Goal: Task Accomplishment & Management: Manage account settings

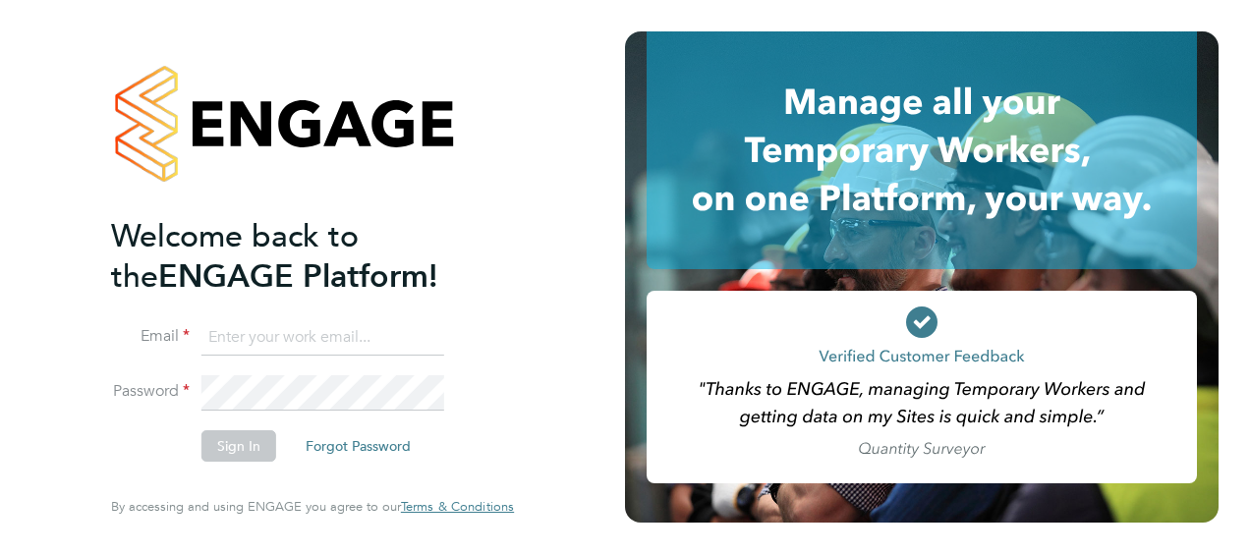
click at [343, 328] on input at bounding box center [322, 337] width 243 height 35
type input "paul.cronin@vistry.co.uk"
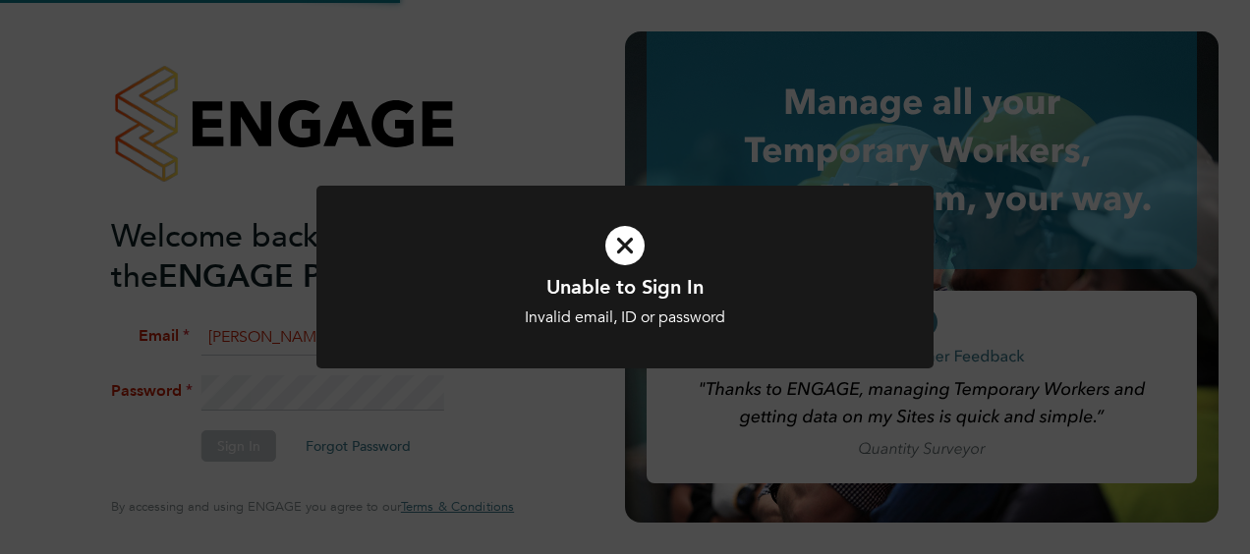
click at [619, 253] on icon at bounding box center [624, 245] width 511 height 77
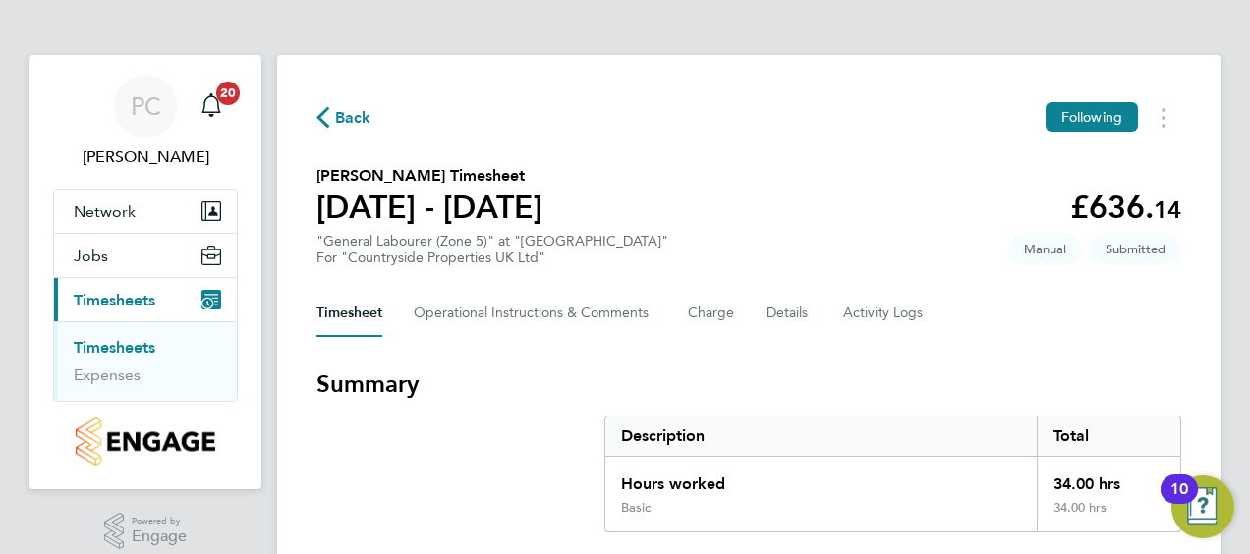
click at [105, 348] on link "Timesheets" at bounding box center [115, 347] width 82 height 19
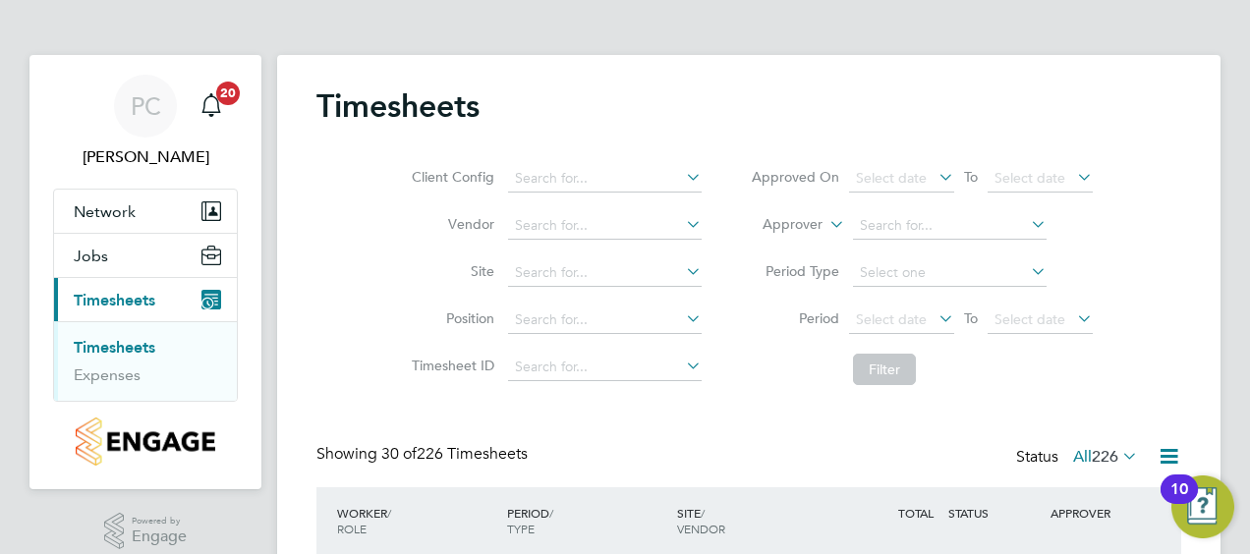
click at [1167, 171] on div "Client Config Vendor Site Position Timesheet ID Approved On Select date To Sele…" at bounding box center [748, 270] width 865 height 250
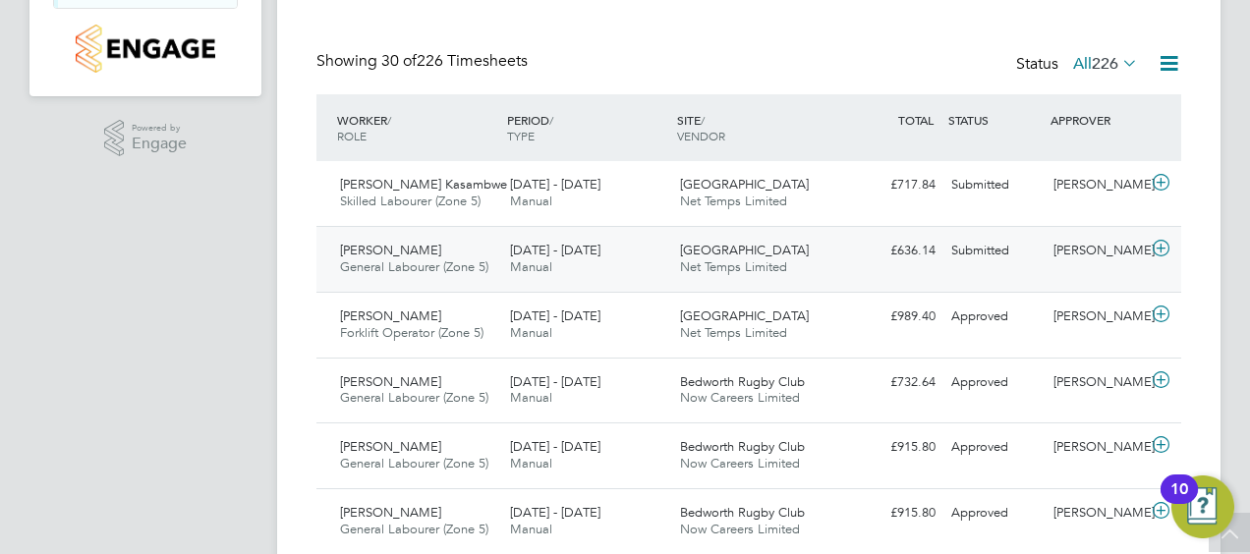
click at [1161, 246] on icon at bounding box center [1161, 249] width 25 height 16
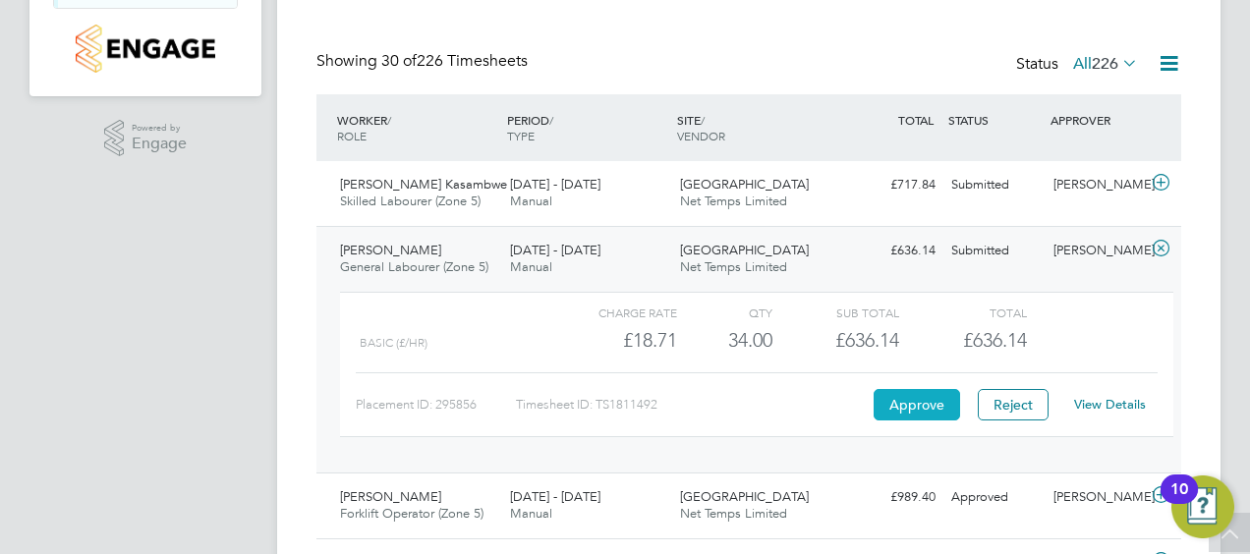
click at [917, 406] on button "Approve" at bounding box center [916, 404] width 86 height 31
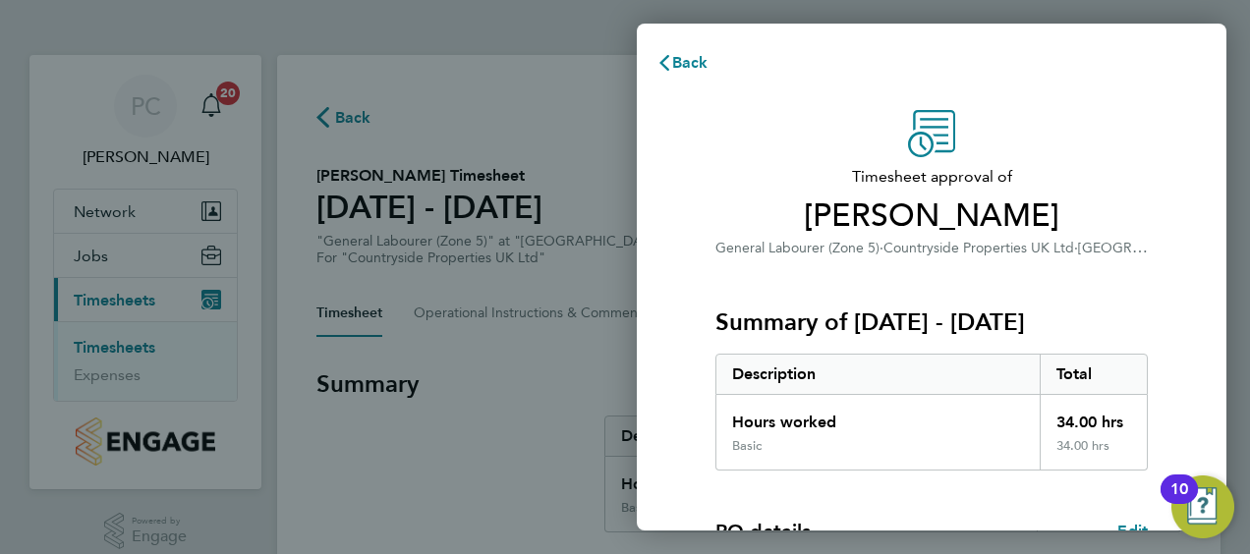
click at [980, 246] on span "Countryside Properties UK Ltd" at bounding box center [978, 248] width 191 height 17
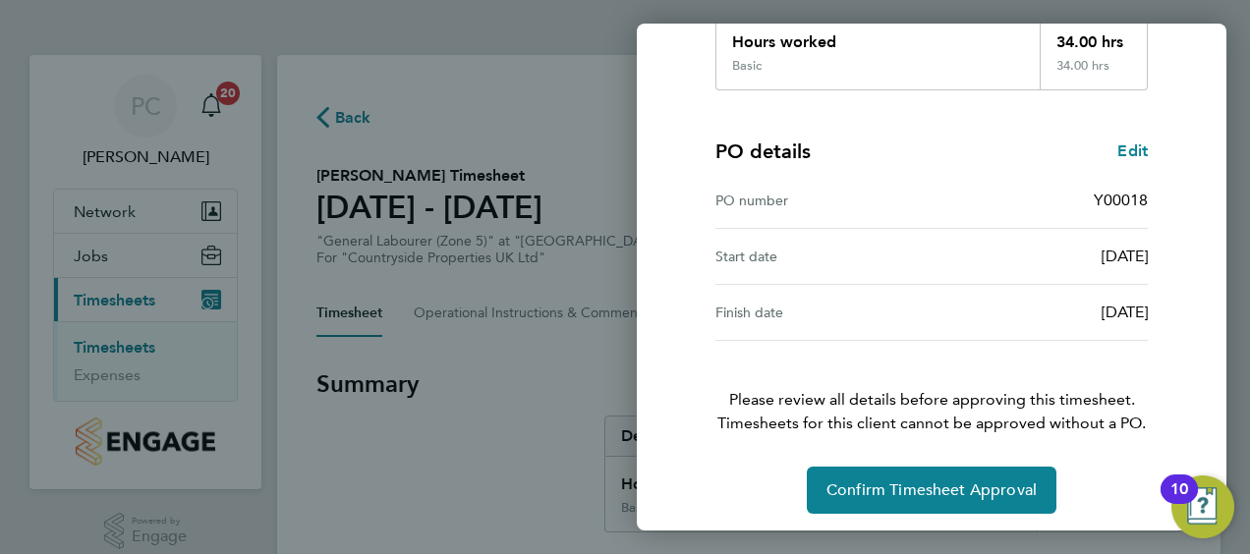
scroll to position [385, 0]
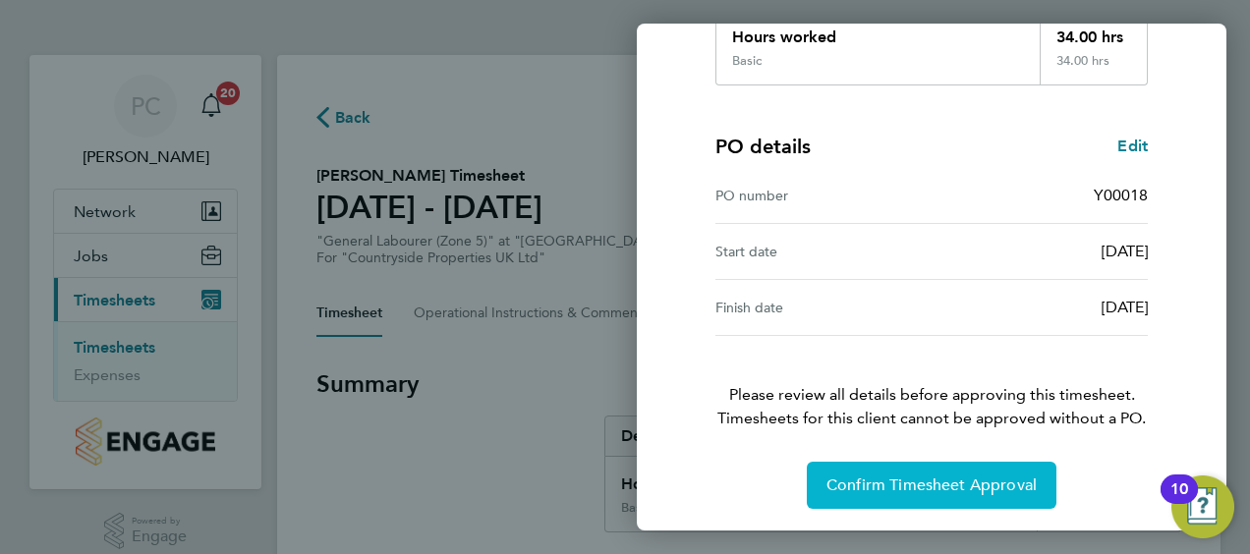
click at [969, 464] on button "Confirm Timesheet Approval" at bounding box center [932, 485] width 250 height 47
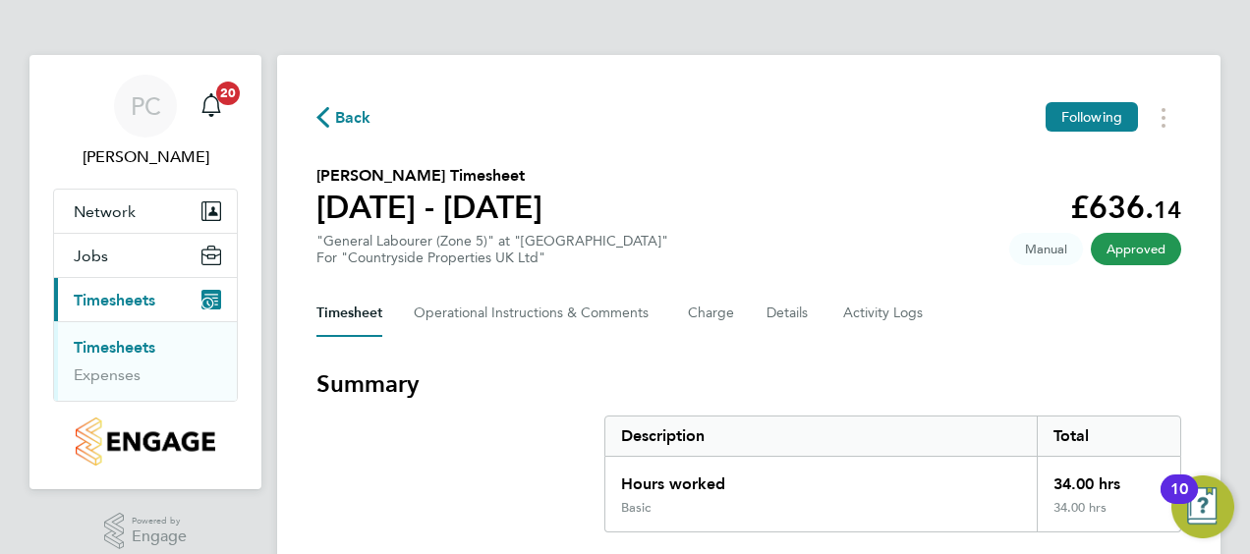
click at [107, 346] on link "Timesheets" at bounding box center [115, 347] width 82 height 19
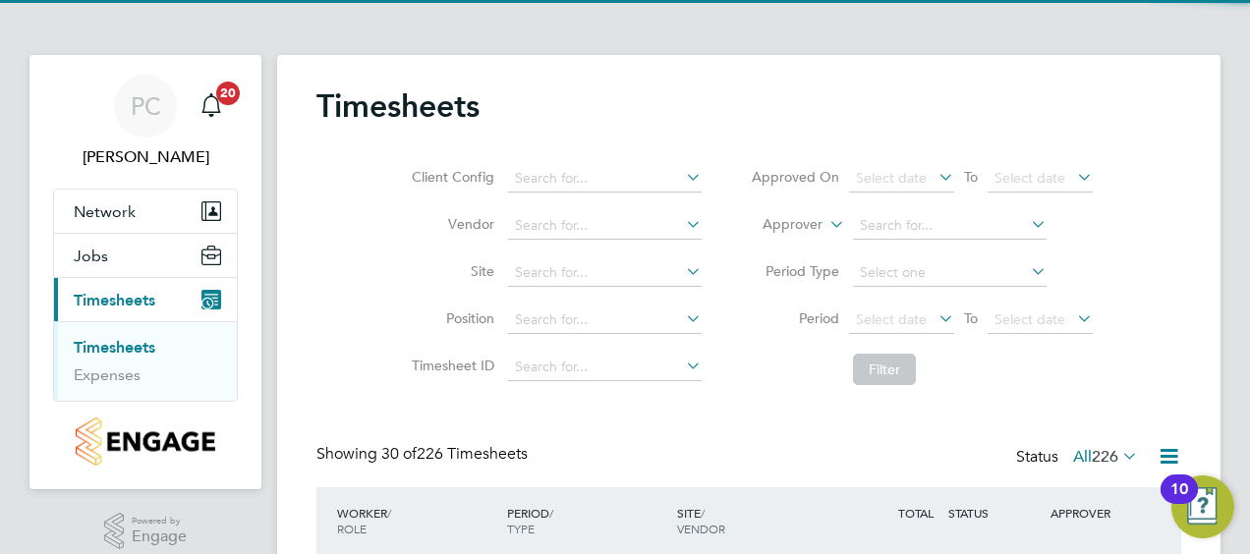
click at [1140, 217] on div "Client Config Vendor Site Position Timesheet ID Approved On Select date To Sele…" at bounding box center [748, 270] width 865 height 250
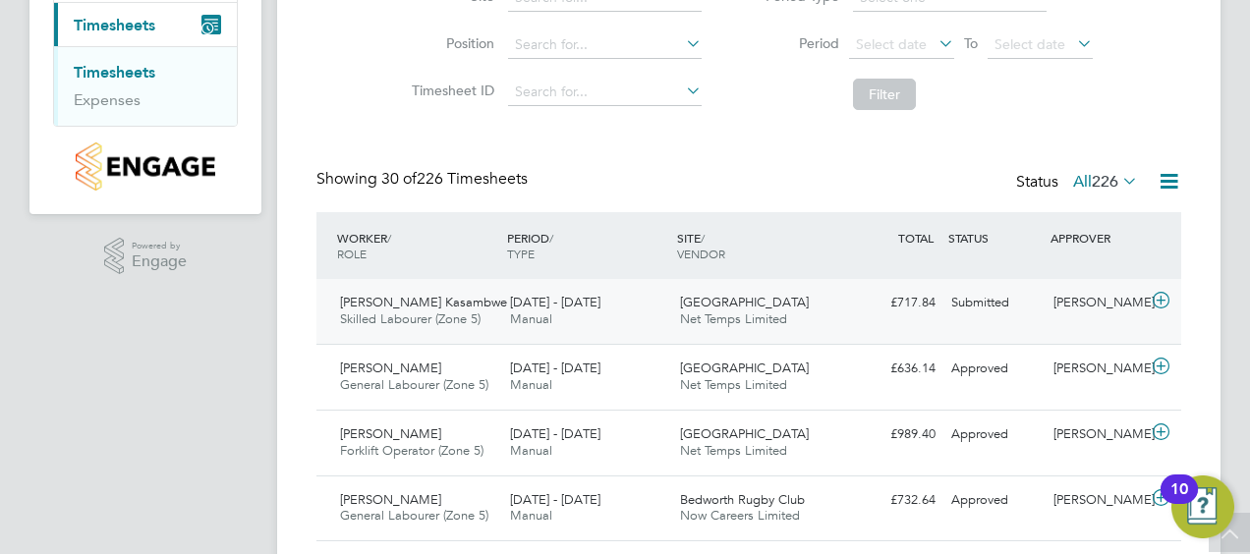
click at [1163, 302] on icon at bounding box center [1161, 301] width 25 height 16
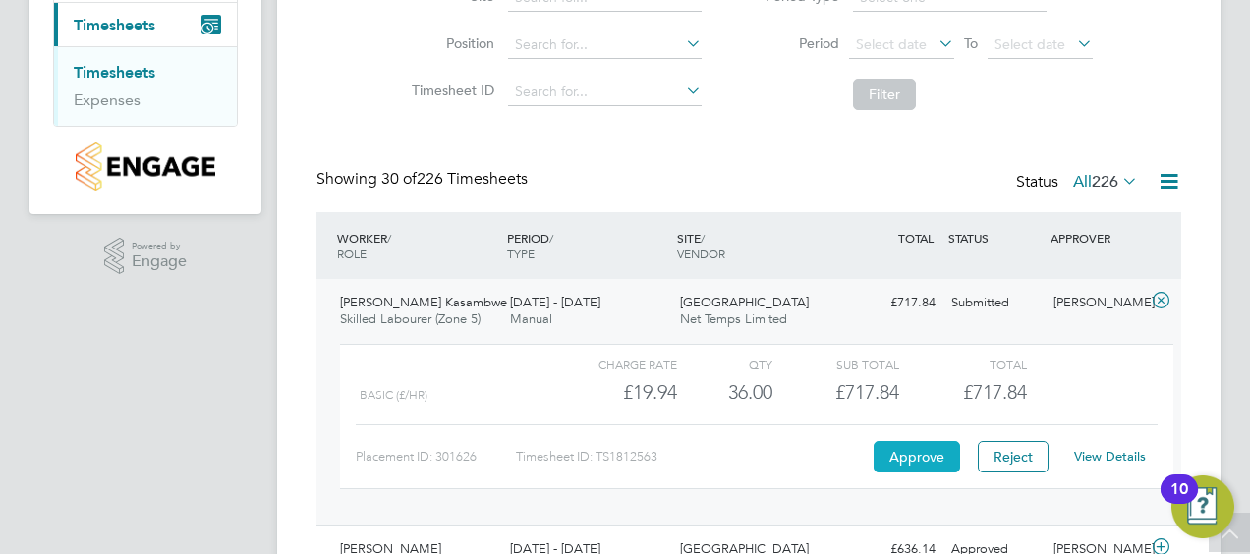
click at [901, 452] on button "Approve" at bounding box center [916, 456] width 86 height 31
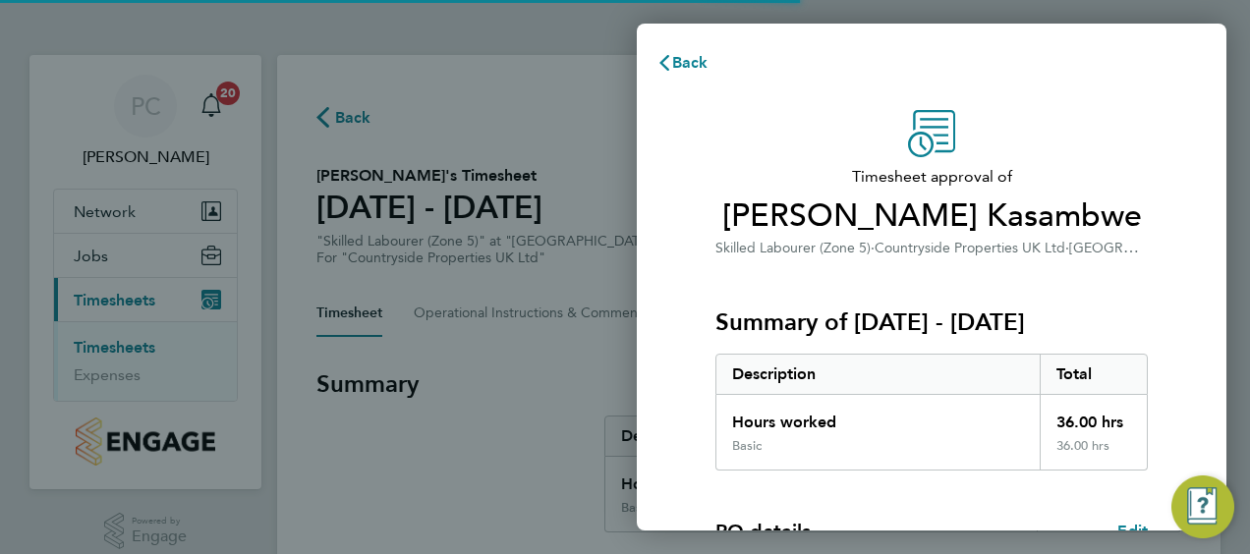
click at [853, 332] on h3 "Summary of [DATE] - [DATE]" at bounding box center [931, 322] width 432 height 31
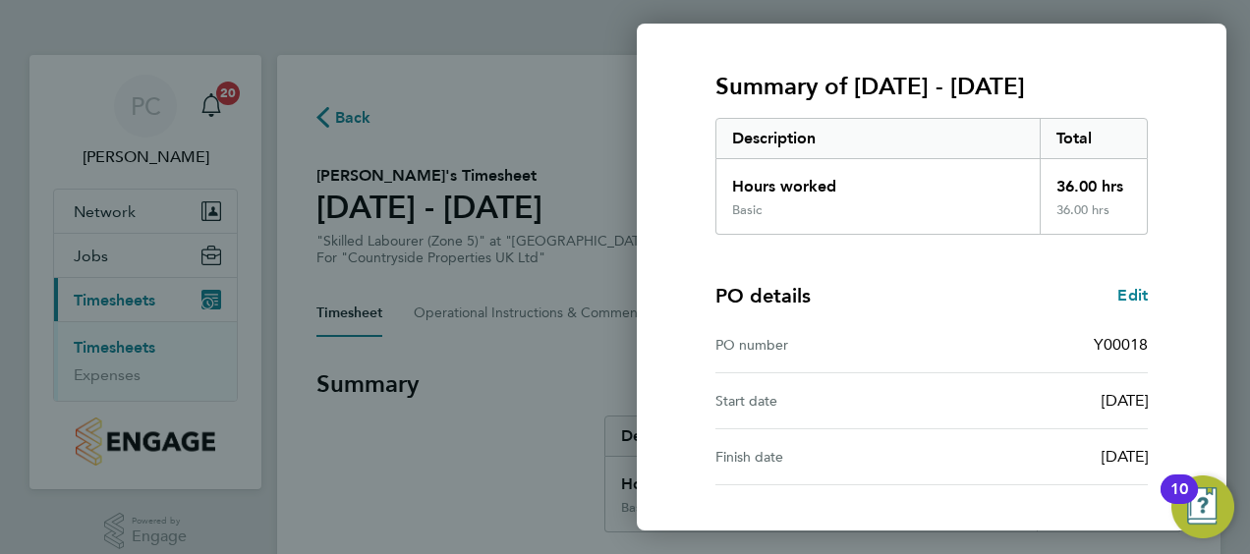
scroll to position [385, 0]
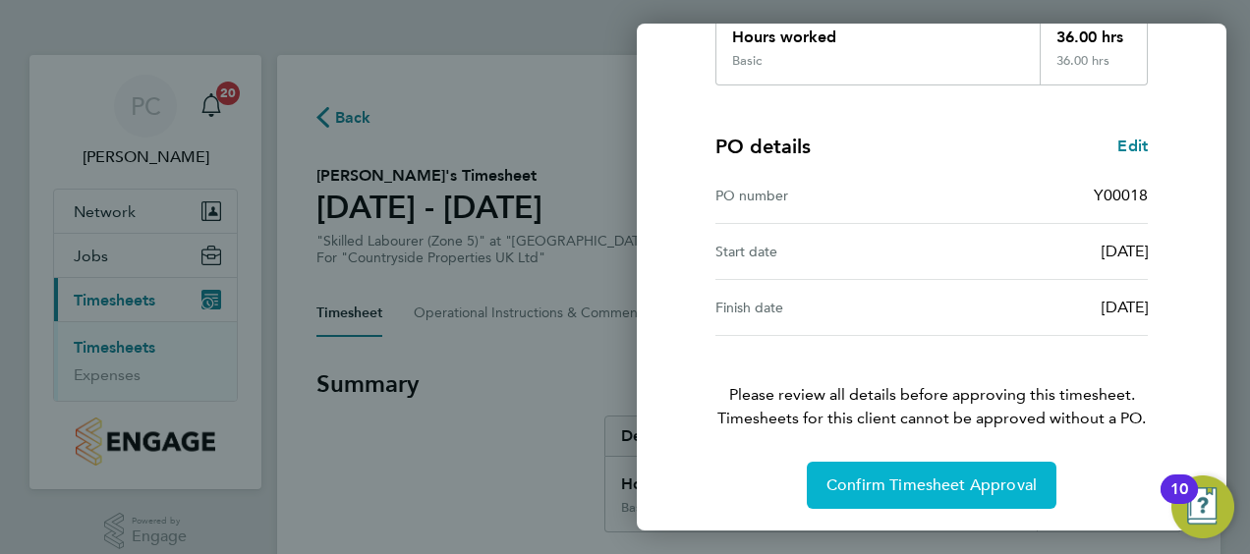
click at [901, 501] on button "Confirm Timesheet Approval" at bounding box center [932, 485] width 250 height 47
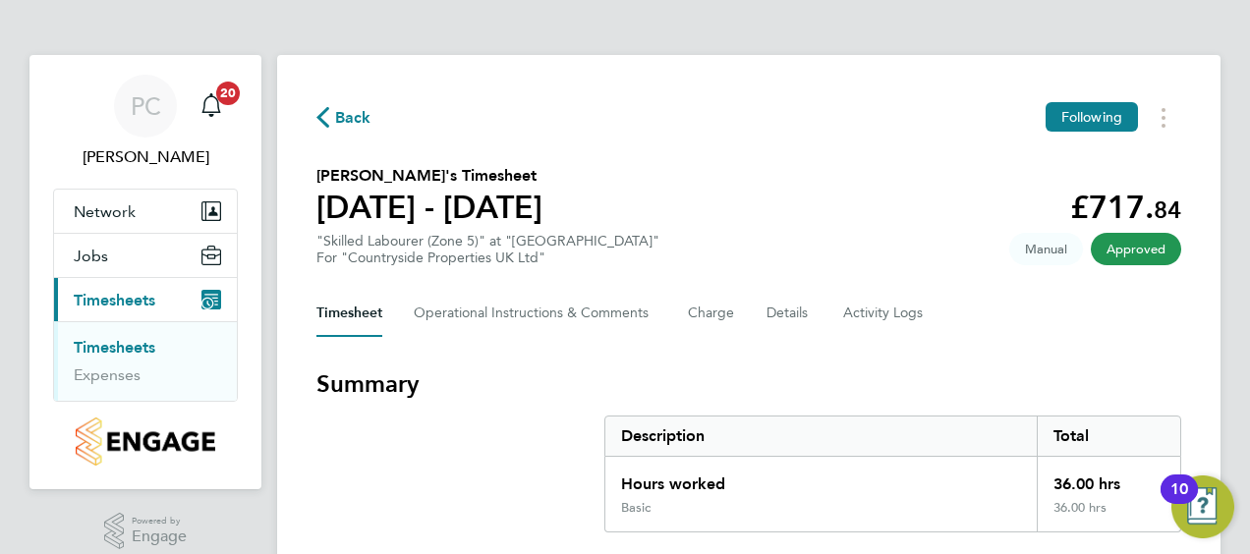
click at [788, 236] on section "[PERSON_NAME]'s Timesheet [DATE] - [DATE] £717. 84 "Skilled Labourer (Zone 5)" …" at bounding box center [748, 215] width 865 height 102
click at [135, 348] on link "Timesheets" at bounding box center [115, 347] width 82 height 19
